Goal: Find contact information: Find contact information

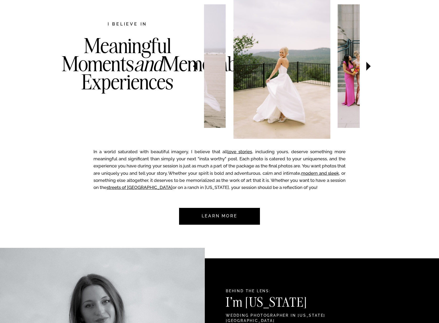
scroll to position [184, 0]
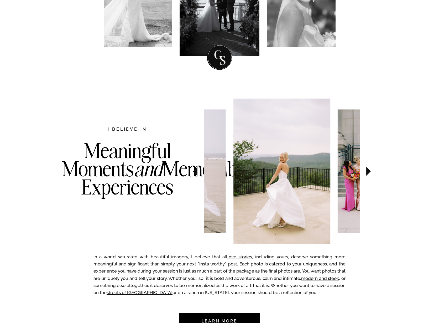
click at [367, 175] on icon at bounding box center [368, 171] width 4 height 9
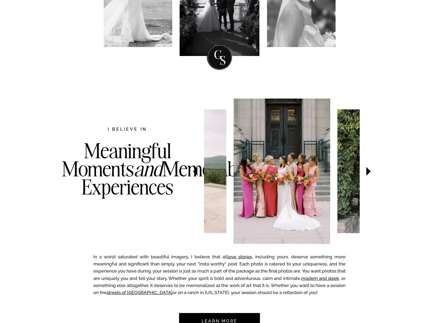
click at [367, 175] on icon at bounding box center [368, 171] width 4 height 9
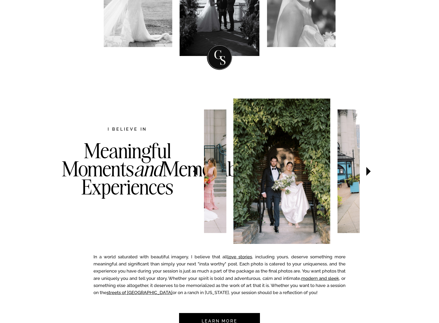
click at [367, 175] on icon at bounding box center [368, 171] width 4 height 9
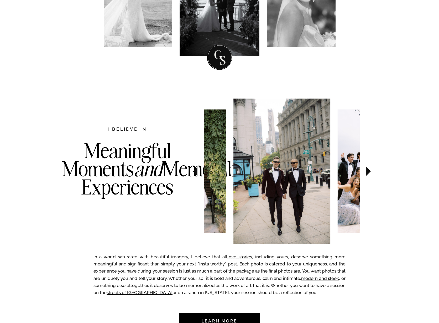
click at [367, 175] on icon at bounding box center [368, 171] width 4 height 9
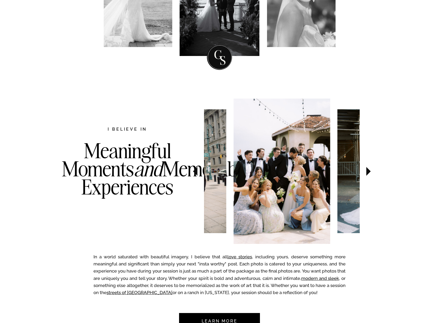
click at [368, 172] on icon at bounding box center [368, 171] width 4 height 9
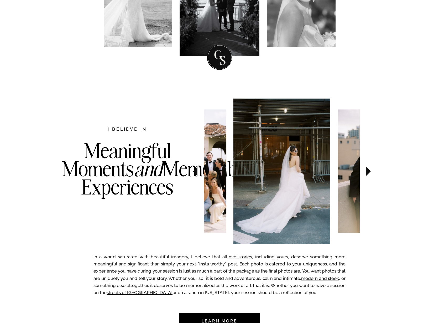
click at [368, 172] on icon at bounding box center [368, 171] width 4 height 9
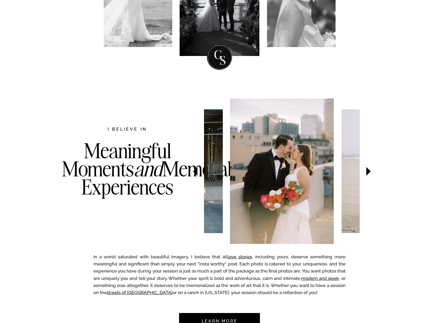
click at [368, 172] on icon at bounding box center [368, 171] width 4 height 9
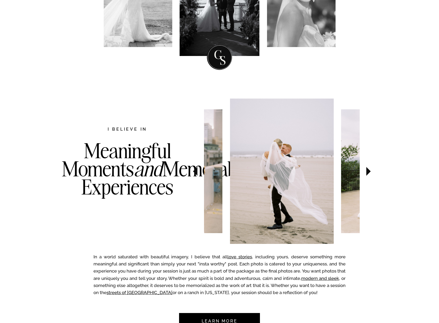
click at [368, 172] on icon at bounding box center [368, 171] width 4 height 9
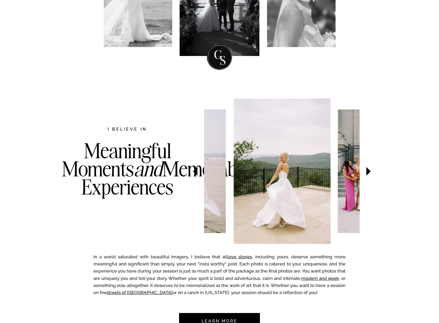
click at [368, 172] on icon at bounding box center [368, 171] width 4 height 9
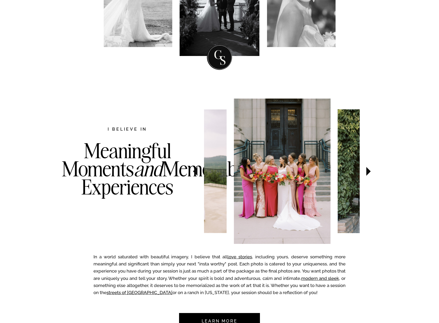
click at [368, 172] on icon at bounding box center [368, 171] width 4 height 9
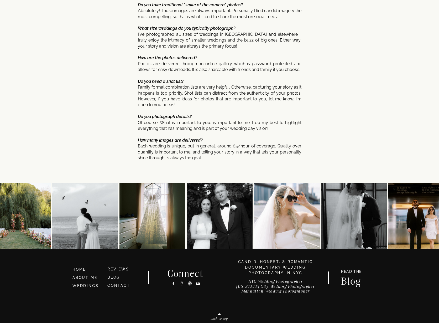
scroll to position [2710, 0]
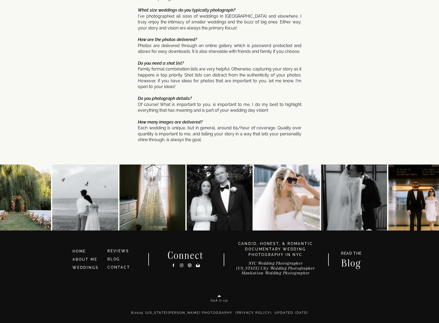
click at [119, 265] on h3 "CONTACT" at bounding box center [122, 268] width 30 height 6
click at [120, 265] on link "CONTACT" at bounding box center [118, 267] width 23 height 4
